Goal: Task Accomplishment & Management: Use online tool/utility

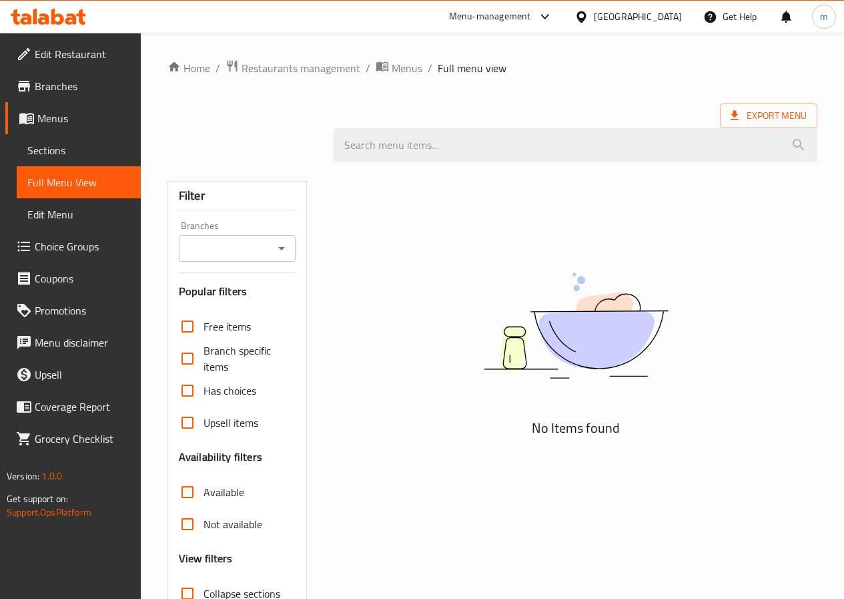
click at [67, 126] on span "Menus" at bounding box center [83, 118] width 93 height 16
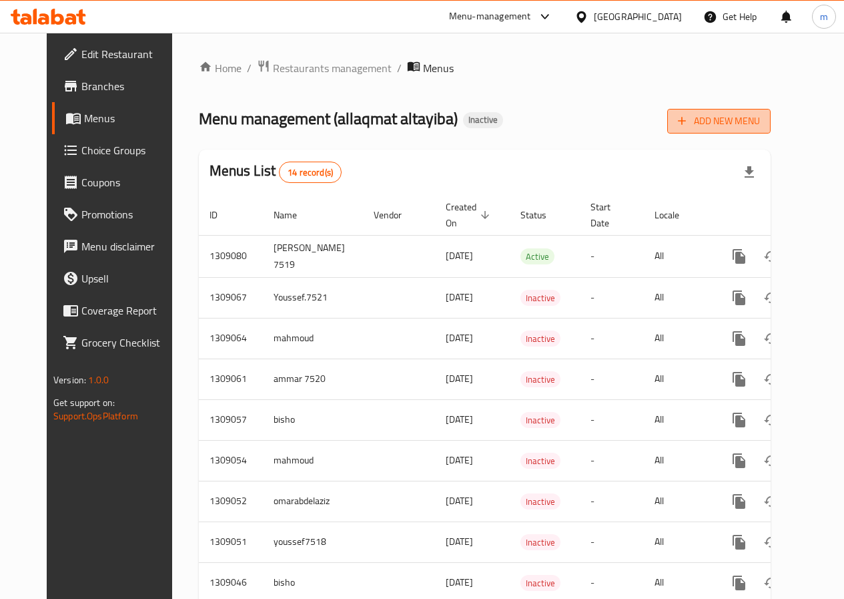
click at [759, 123] on span "Add New Menu" at bounding box center [719, 121] width 82 height 17
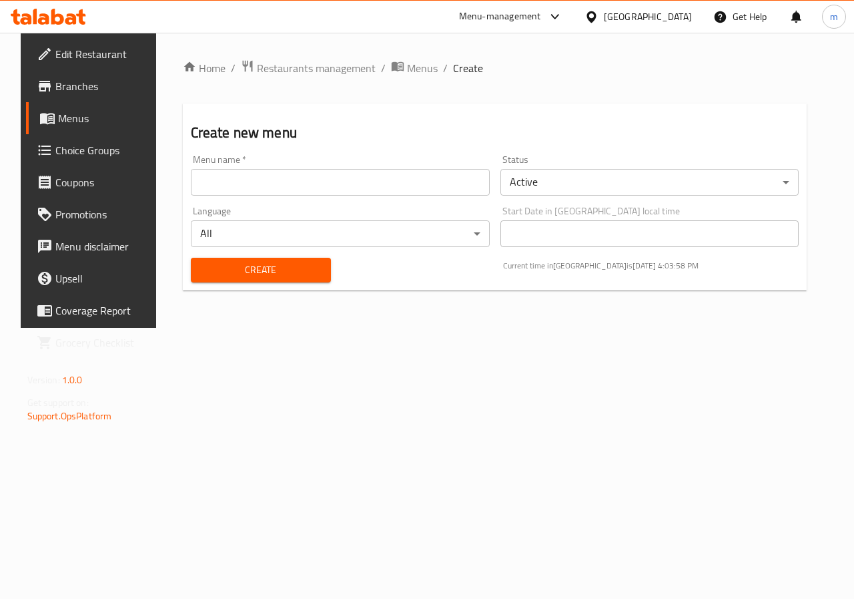
click at [431, 189] on input "text" at bounding box center [340, 182] width 299 height 27
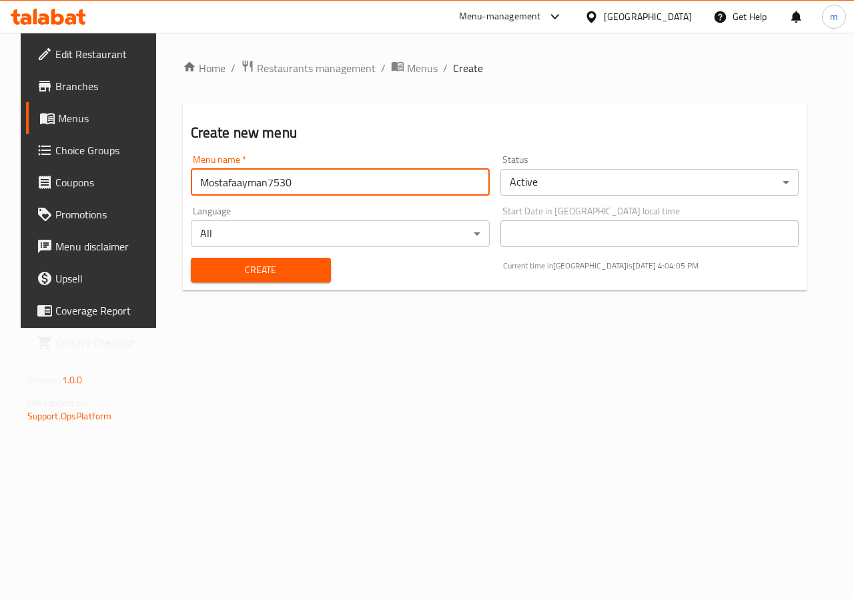
click at [227, 179] on input "Mostafaayman7530" at bounding box center [340, 182] width 299 height 27
click at [230, 182] on input "Mostafaayman7530" at bounding box center [340, 182] width 299 height 27
click at [222, 182] on input "Mostafaayman7530" at bounding box center [340, 182] width 299 height 27
type input "Mostafa ayman7530"
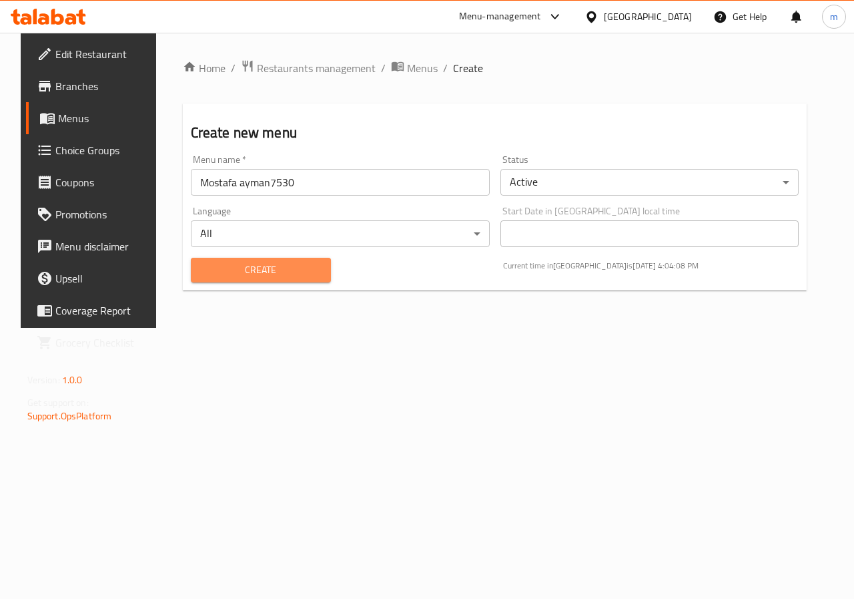
click at [264, 262] on span "Create" at bounding box center [261, 270] width 119 height 17
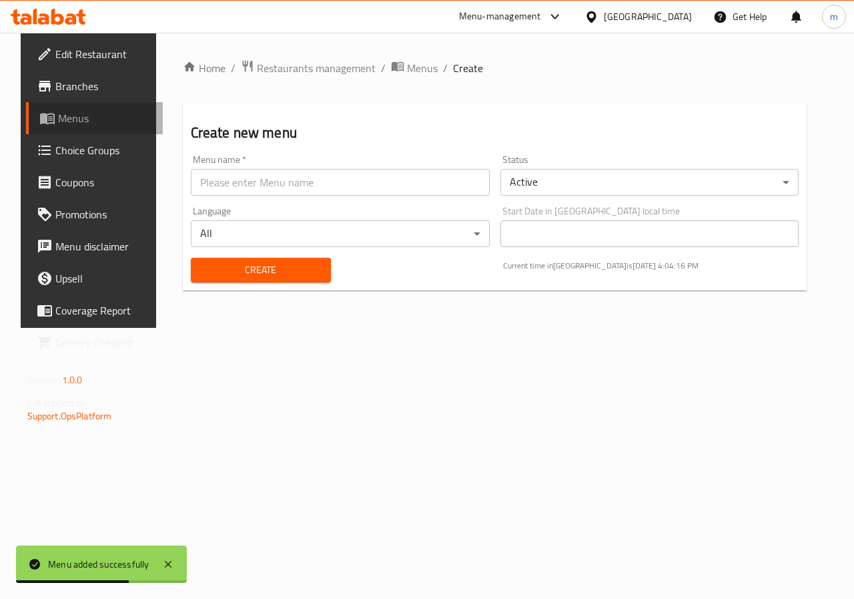
click at [71, 125] on span "Menus" at bounding box center [105, 118] width 95 height 16
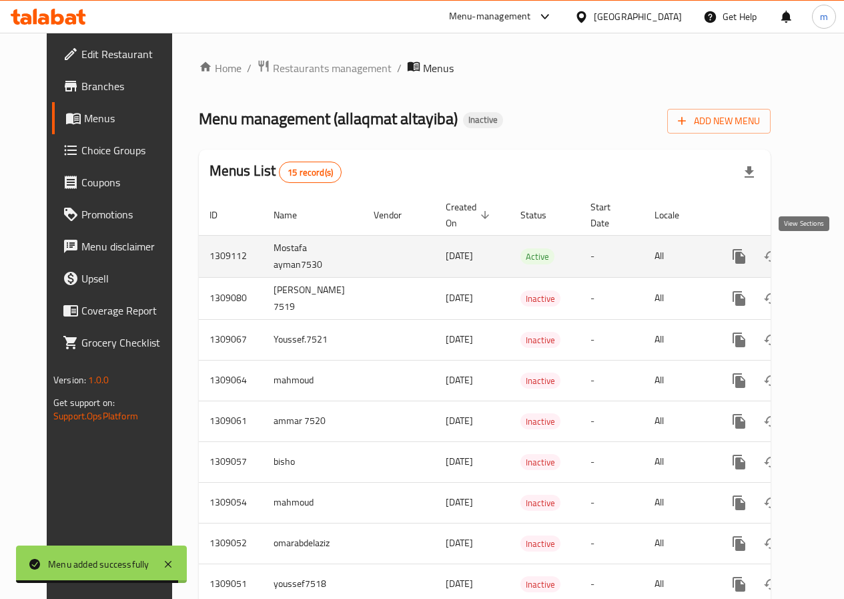
click at [828, 250] on icon "enhanced table" at bounding box center [836, 256] width 16 height 16
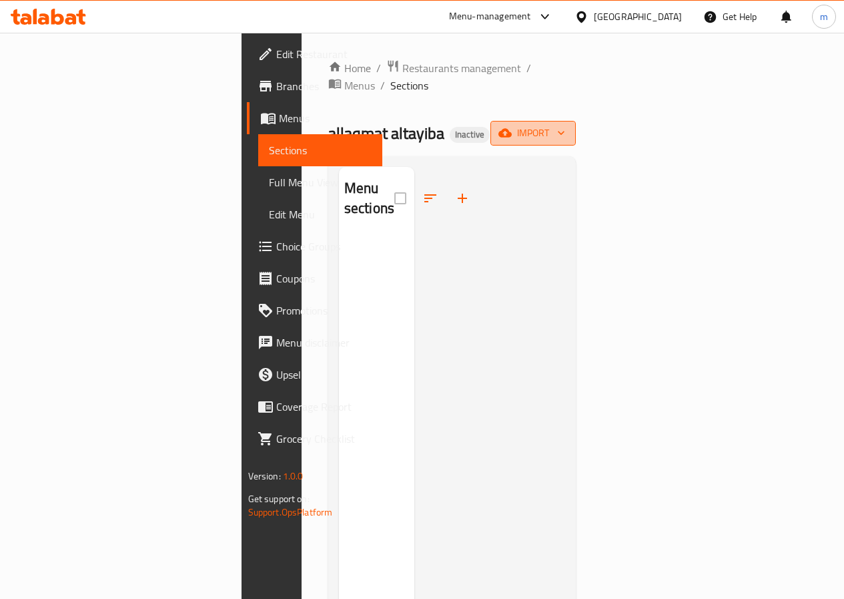
click at [565, 125] on span "import" at bounding box center [533, 133] width 64 height 17
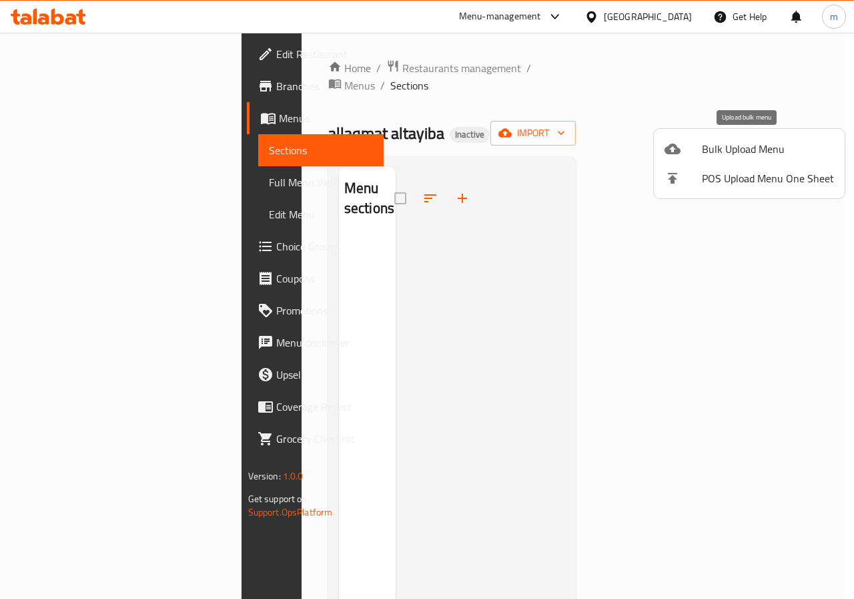
click at [757, 147] on span "Bulk Upload Menu" at bounding box center [768, 149] width 132 height 16
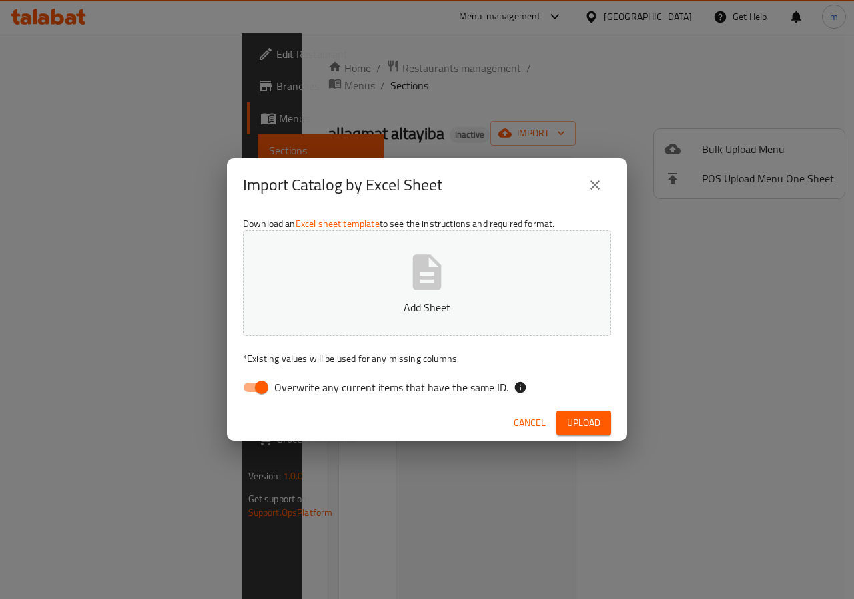
click at [266, 384] on input "Overwrite any current items that have the same ID." at bounding box center [262, 386] width 76 height 25
checkbox input "false"
click at [441, 286] on icon "button" at bounding box center [427, 271] width 29 height 35
click at [579, 417] on span "Upload" at bounding box center [583, 422] width 33 height 17
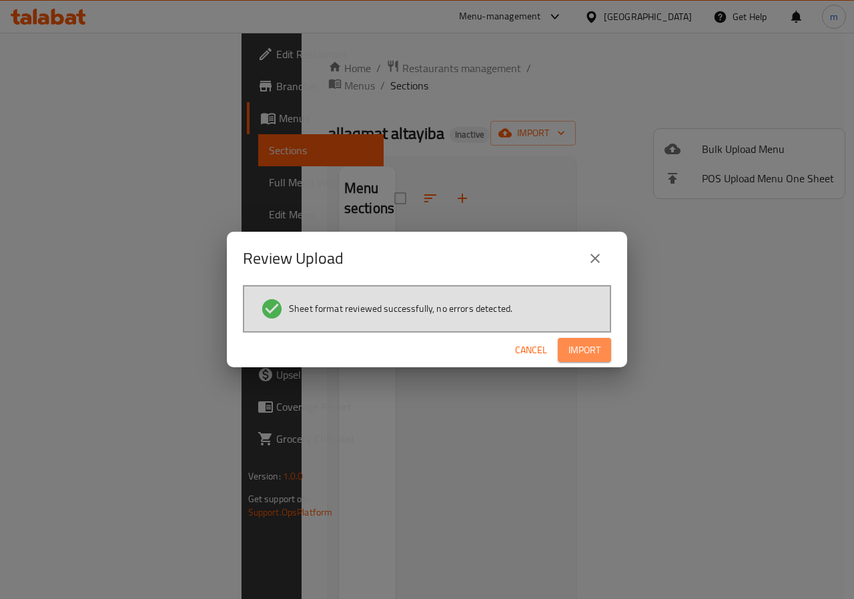
click at [584, 340] on button "Import" at bounding box center [584, 350] width 53 height 25
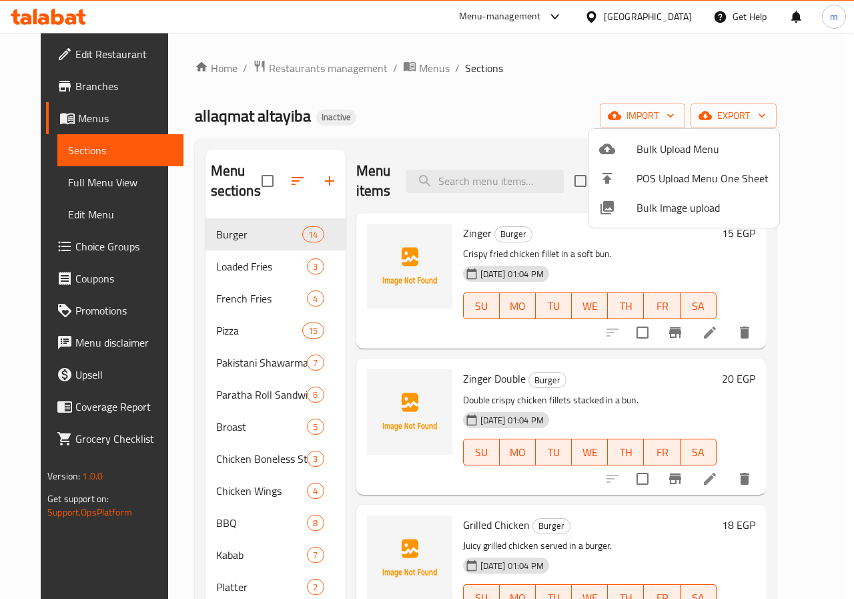
click at [69, 179] on div at bounding box center [427, 299] width 854 height 599
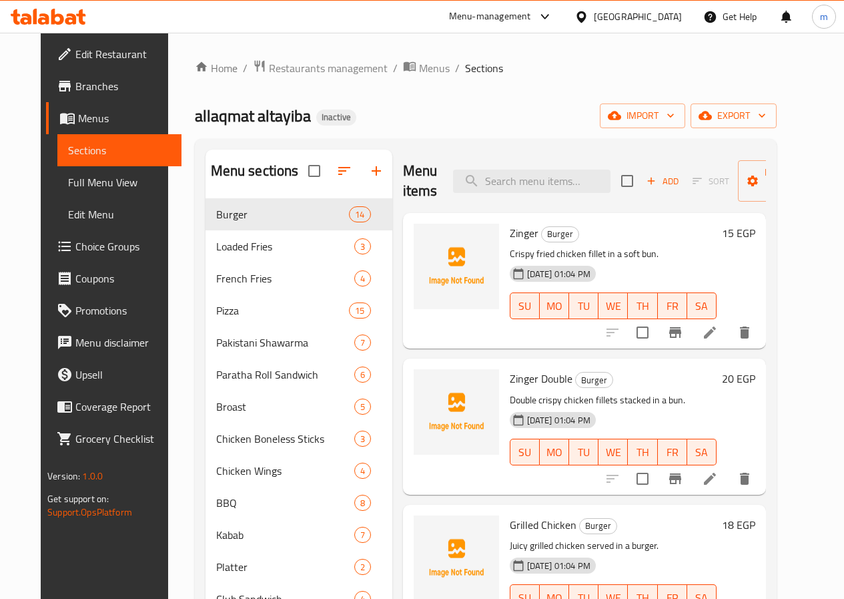
click at [83, 179] on span "Full Menu View" at bounding box center [119, 182] width 103 height 16
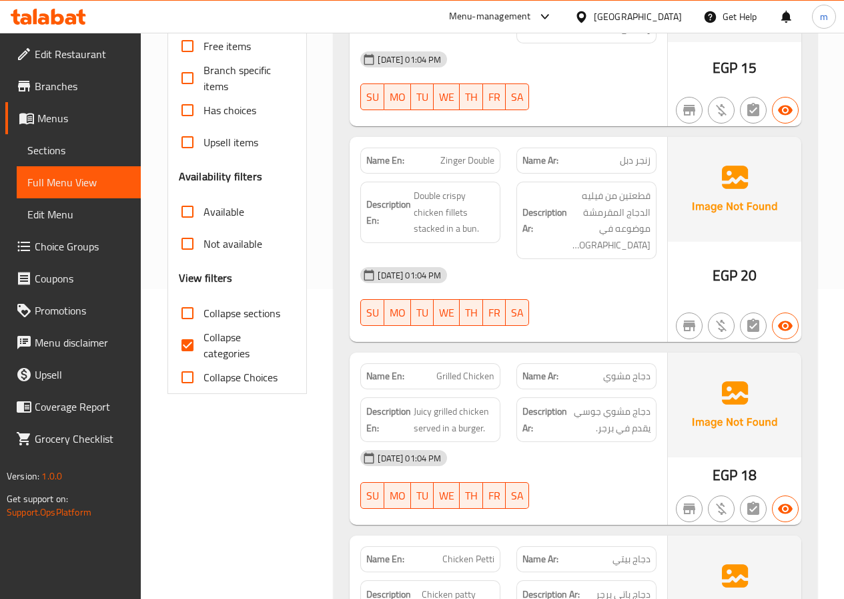
scroll to position [133, 0]
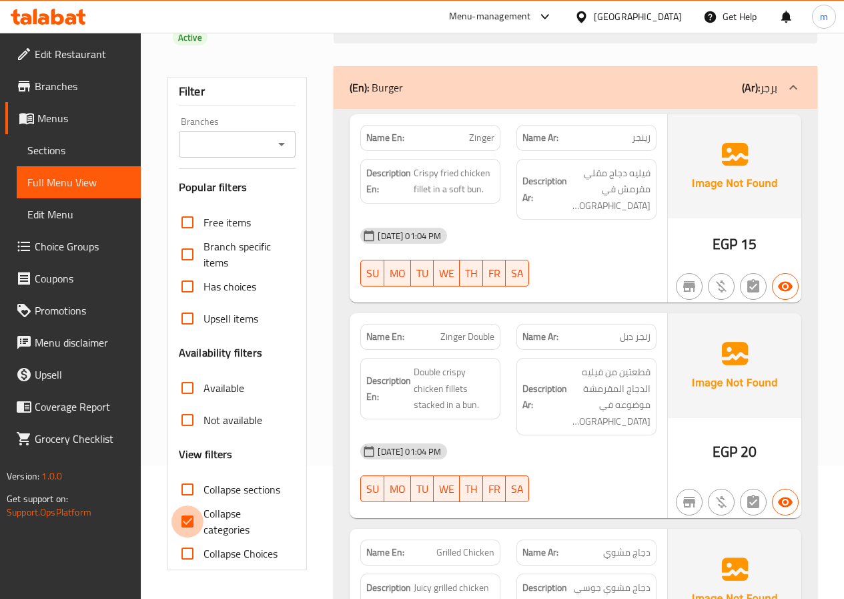
click at [191, 515] on input "Collapse categories" at bounding box center [188, 521] width 32 height 32
checkbox input "false"
